Goal: Task Accomplishment & Management: Use online tool/utility

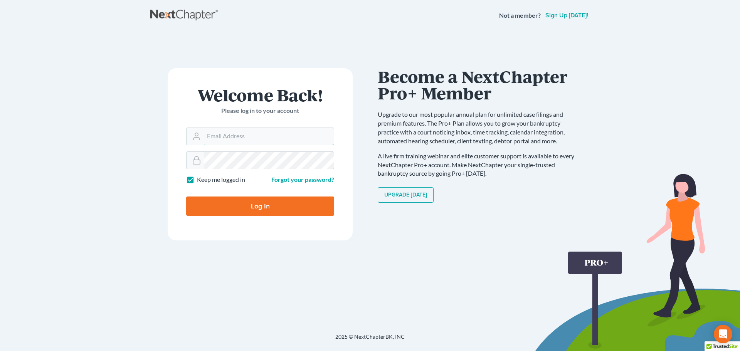
type input "[EMAIL_ADDRESS][DOMAIN_NAME]"
click at [276, 202] on input "Log In" at bounding box center [260, 205] width 148 height 19
type input "Thinking..."
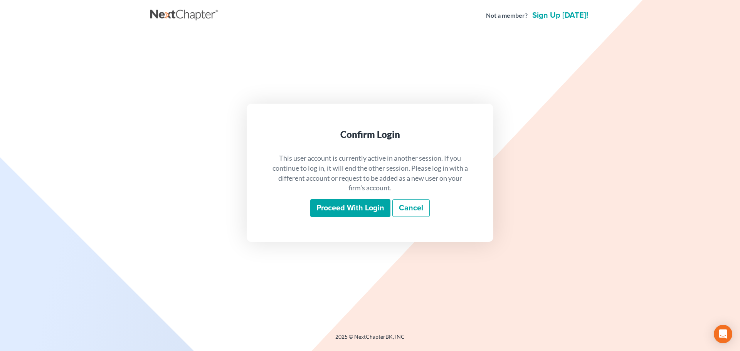
click at [347, 207] on input "Proceed with login" at bounding box center [350, 208] width 80 height 18
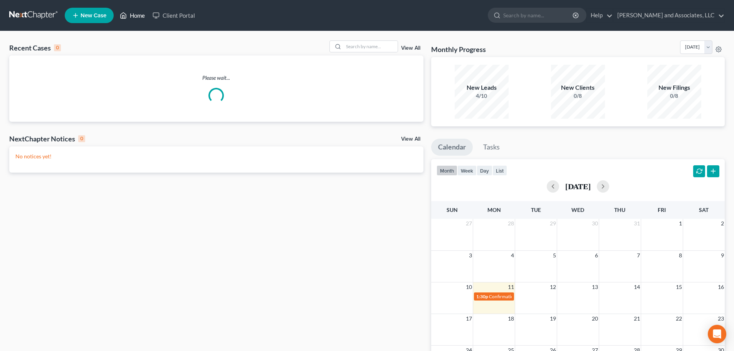
click at [134, 17] on link "Home" at bounding box center [132, 15] width 33 height 14
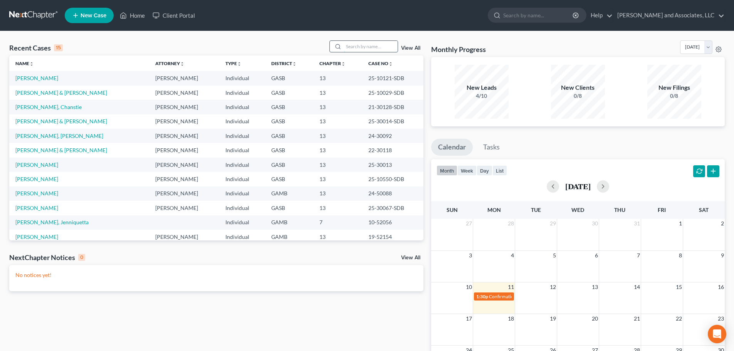
click at [364, 46] on input "search" at bounding box center [371, 46] width 54 height 11
drag, startPoint x: 364, startPoint y: 46, endPoint x: 357, endPoint y: 44, distance: 7.7
click at [357, 44] on input "search" at bounding box center [371, 46] width 54 height 11
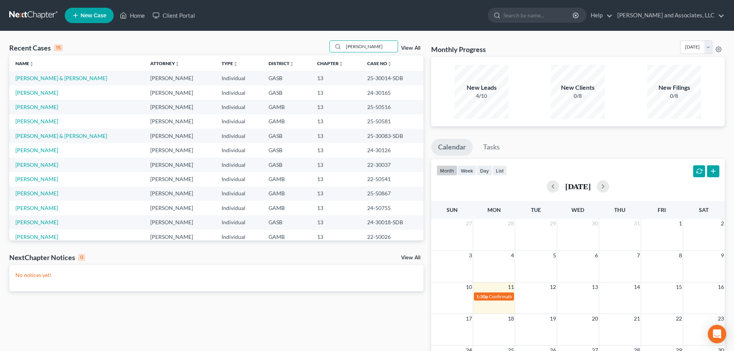
drag, startPoint x: 374, startPoint y: 47, endPoint x: 323, endPoint y: 42, distance: 51.2
click at [329, 39] on div "Recent Cases 15 [PERSON_NAME] View All Name unfold_more expand_more expand_less…" at bounding box center [367, 231] width 734 height 400
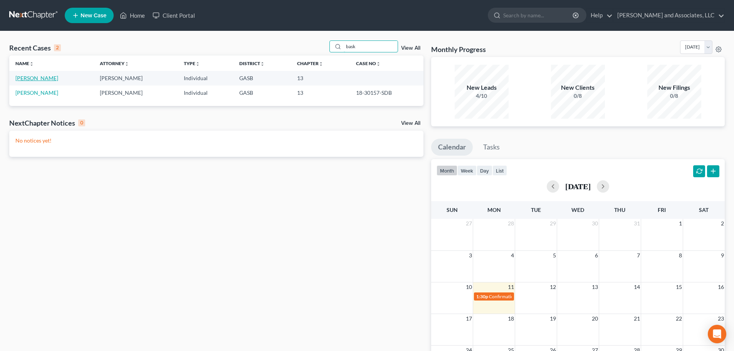
type input "bask"
click at [32, 76] on link "[PERSON_NAME]" at bounding box center [36, 78] width 43 height 7
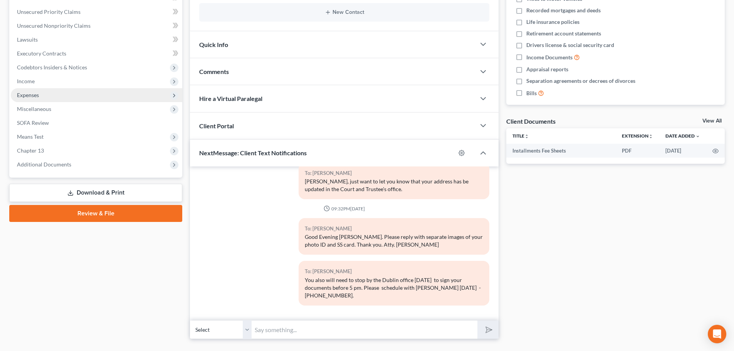
scroll to position [190, 0]
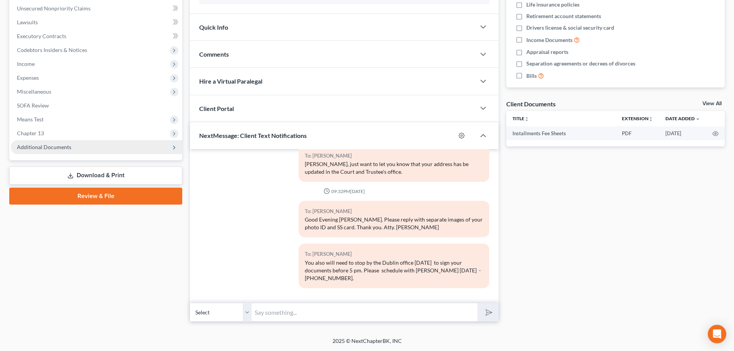
click at [59, 148] on span "Additional Documents" at bounding box center [44, 147] width 54 height 7
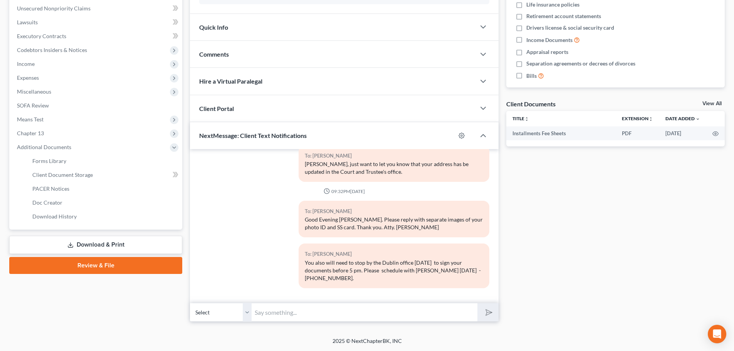
click at [98, 242] on link "Download & Print" at bounding box center [95, 245] width 173 height 18
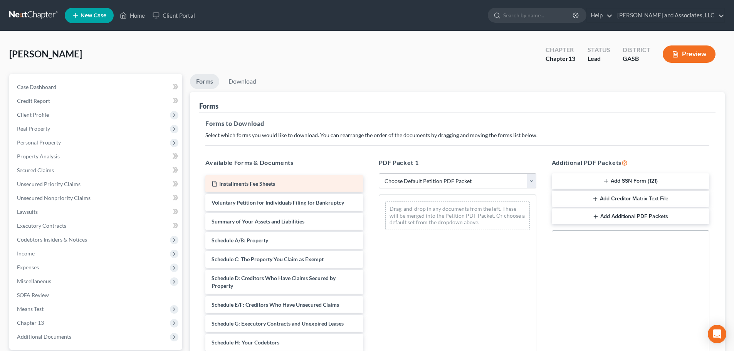
click at [264, 183] on span "Installments Fee Sheets" at bounding box center [247, 183] width 56 height 7
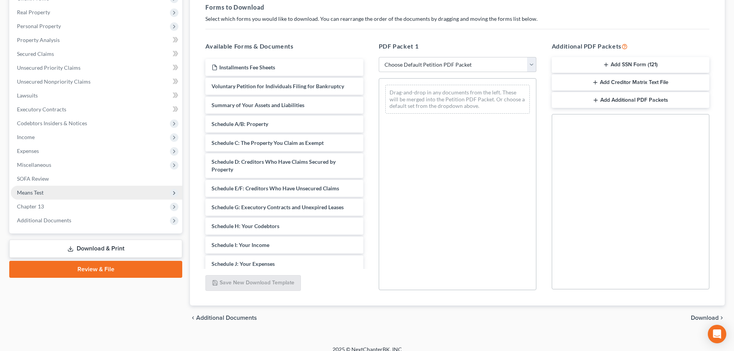
scroll to position [125, 0]
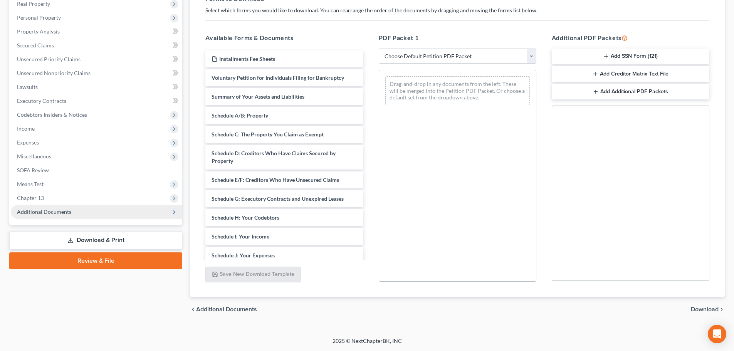
click at [68, 212] on span "Additional Documents" at bounding box center [44, 211] width 54 height 7
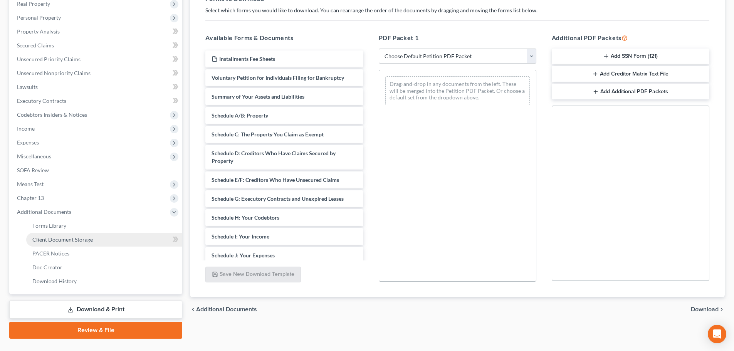
click at [72, 238] on span "Client Document Storage" at bounding box center [62, 239] width 60 height 7
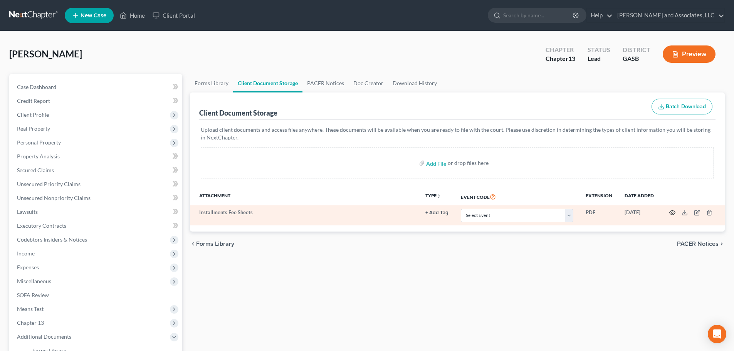
click at [673, 213] on circle "button" at bounding box center [673, 213] width 2 height 2
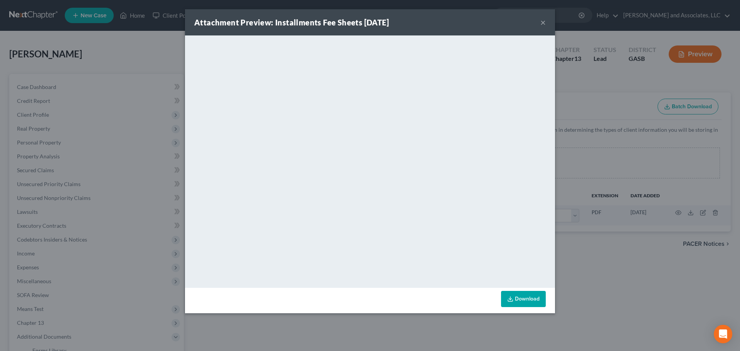
click at [542, 20] on button "×" at bounding box center [542, 22] width 5 height 9
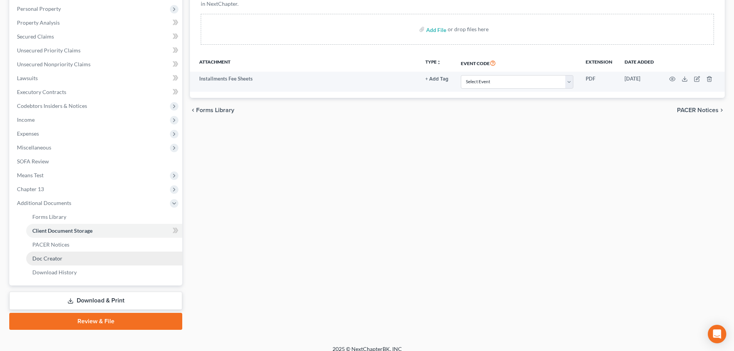
scroll to position [142, 0]
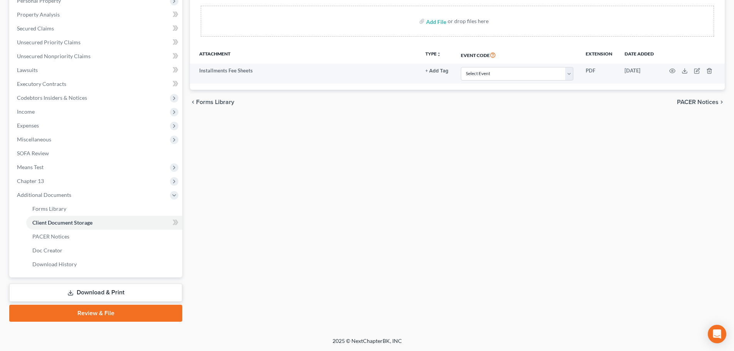
click at [91, 293] on link "Download & Print" at bounding box center [95, 293] width 173 height 18
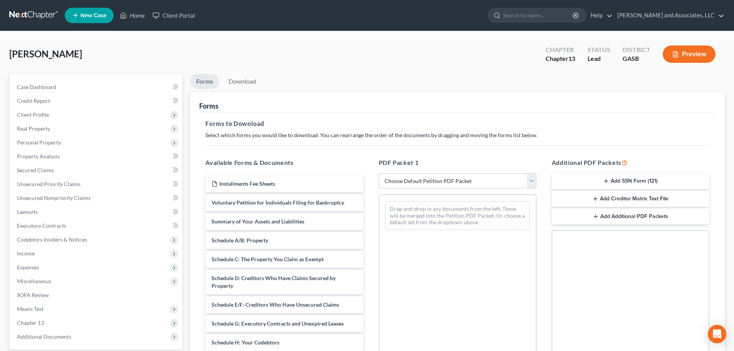
click at [426, 180] on select "Choose Default Petition PDF Packet Complete Bankruptcy Petition (all forms and …" at bounding box center [458, 180] width 158 height 15
select select "3"
click at [379, 173] on select "Choose Default Petition PDF Packet Complete Bankruptcy Petition (all forms and …" at bounding box center [458, 180] width 158 height 15
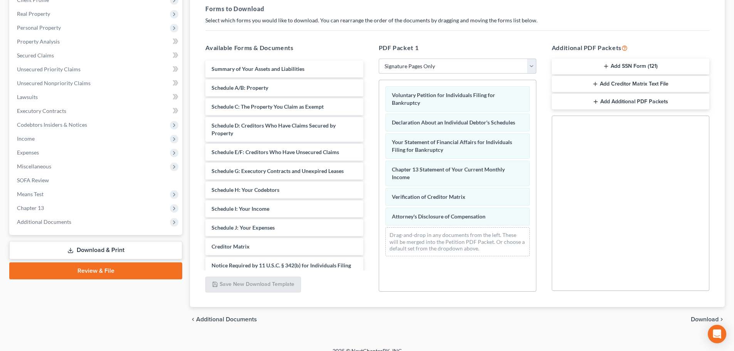
scroll to position [125, 0]
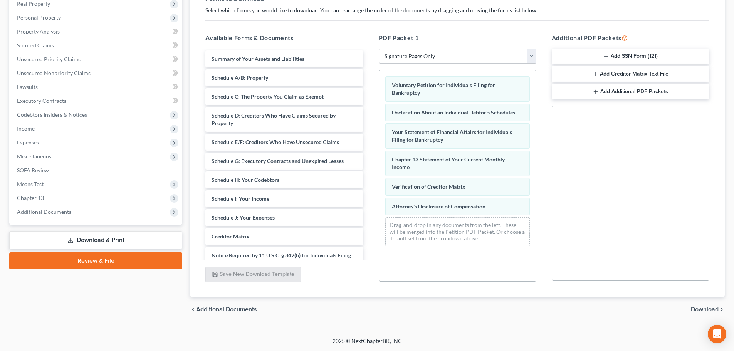
click at [616, 55] on button "Add SSN Form (121)" at bounding box center [631, 57] width 158 height 16
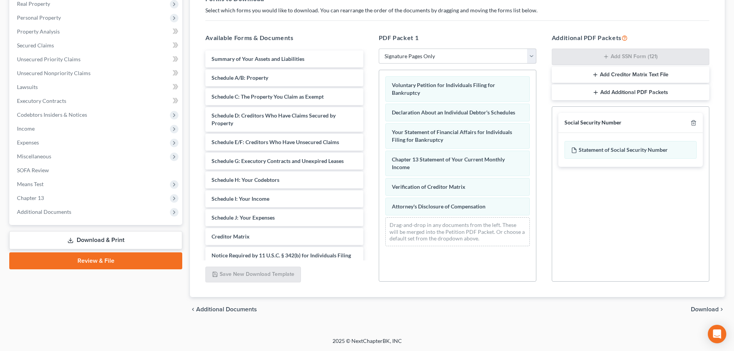
click at [709, 311] on span "Download" at bounding box center [705, 309] width 28 height 6
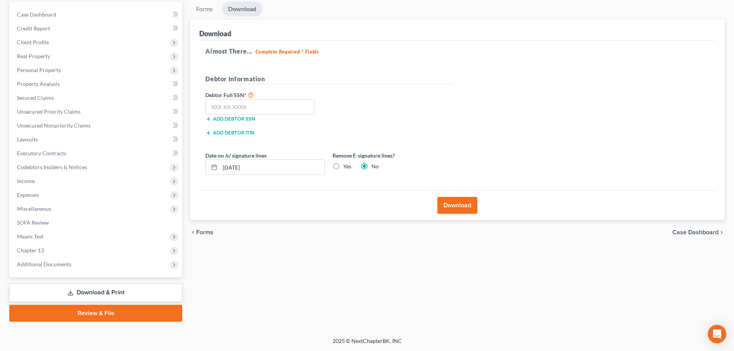
scroll to position [72, 0]
click at [232, 167] on input "[DATE]" at bounding box center [272, 167] width 104 height 15
type input "[DATE]"
click at [248, 108] on input "text" at bounding box center [259, 106] width 109 height 15
type input "232-13-4190"
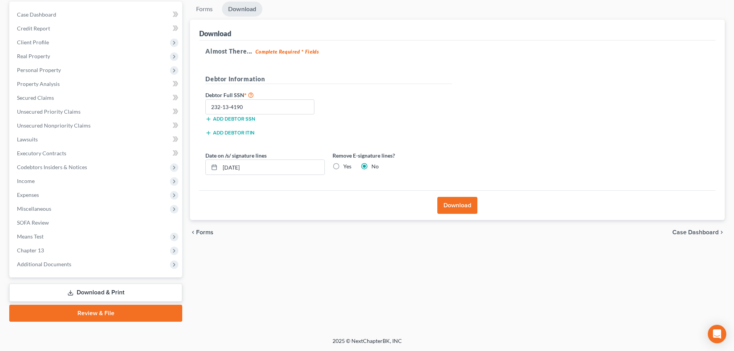
click at [460, 205] on button "Download" at bounding box center [457, 205] width 40 height 17
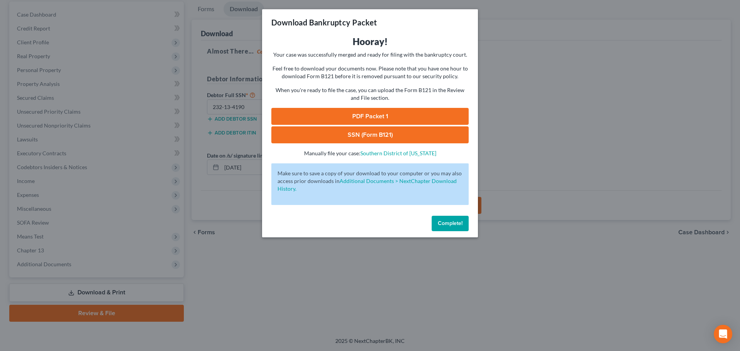
click at [361, 133] on link "SSN (Form B121)" at bounding box center [369, 134] width 197 height 17
click at [371, 116] on link "PDF Packet 1" at bounding box center [369, 116] width 197 height 17
click at [449, 219] on button "Complete!" at bounding box center [450, 223] width 37 height 15
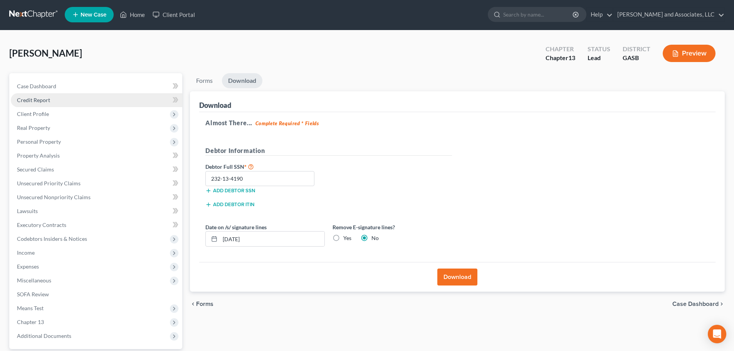
scroll to position [0, 0]
